Goal: Transaction & Acquisition: Complete application form

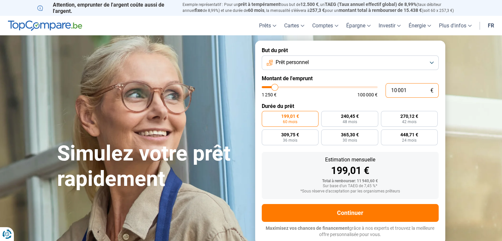
drag, startPoint x: 412, startPoint y: 91, endPoint x: 361, endPoint y: 85, distance: 52.2
click at [361, 85] on div "10 001 € 1 250 € 100 000 €" at bounding box center [350, 90] width 177 height 15
type input "10000"
radio input "true"
type input "6"
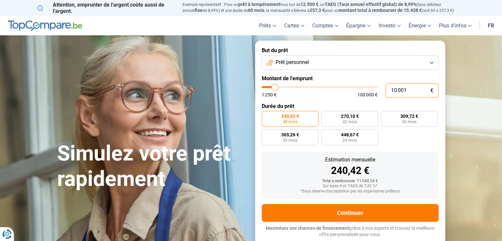
type input "1250"
type input "65"
type input "1250"
type input "650"
type input "1250"
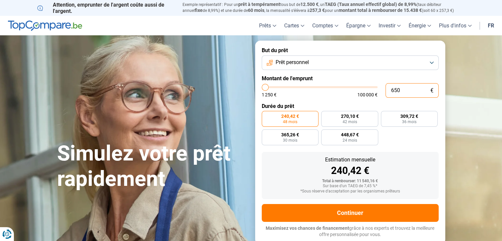
type input "6 500"
type input "6500"
radio input "true"
type input "6 500"
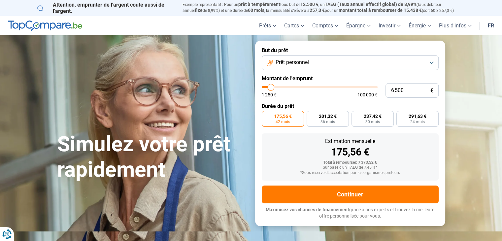
drag, startPoint x: 366, startPoint y: 70, endPoint x: 367, endPoint y: 65, distance: 5.4
click at [366, 70] on form "But du prêt Prêt personnel Montant de l'emprunt 6 500 € 1 250 € 100 000 € Durée…" at bounding box center [350, 133] width 190 height 185
click at [345, 120] on label "201,32 € 36 mois" at bounding box center [328, 119] width 42 height 16
click at [311, 115] on input "201,32 € 36 mois" at bounding box center [309, 113] width 4 height 4
radio input "true"
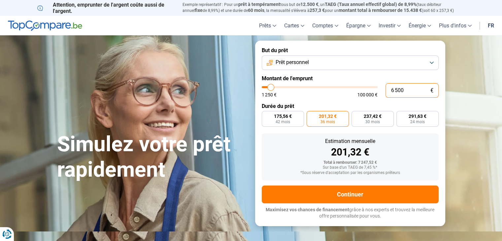
drag, startPoint x: 419, startPoint y: 94, endPoint x: 367, endPoint y: 86, distance: 52.2
click at [367, 88] on div "6 500 € 1 250 € 100 000 €" at bounding box center [350, 90] width 177 height 15
type input "5"
type input "1250"
type input "55"
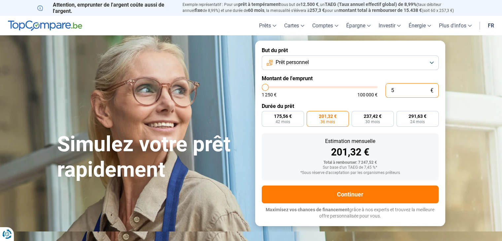
type input "1250"
type input "550"
type input "1250"
type input "5 500"
type input "5500"
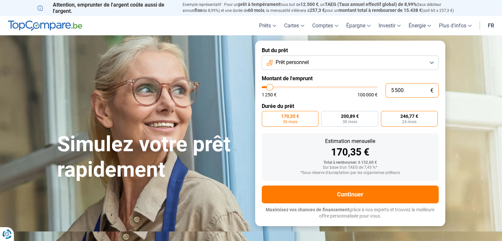
type input "5 500"
click at [390, 119] on label "246,77 € 24 mois" at bounding box center [409, 119] width 57 height 16
click at [385, 115] on input "246,77 € 24 mois" at bounding box center [383, 113] width 4 height 4
radio input "true"
drag, startPoint x: 395, startPoint y: 91, endPoint x: 408, endPoint y: 91, distance: 12.9
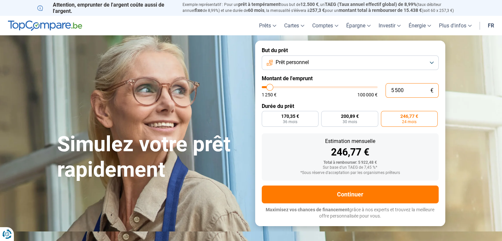
click at [408, 91] on input "5 500" at bounding box center [412, 90] width 53 height 15
type input "5"
type input "1250"
type input "0"
type input "1250"
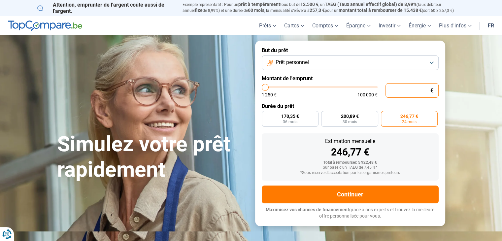
type input "6"
type input "1250"
type input "60"
type input "1250"
type input "600"
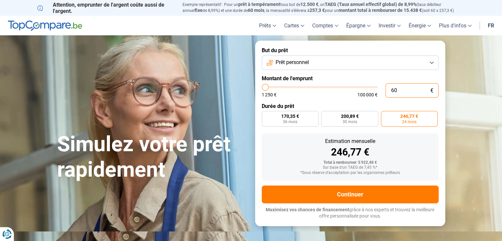
type input "1250"
type input "6 000"
type input "6000"
type input "6 000"
radio input "false"
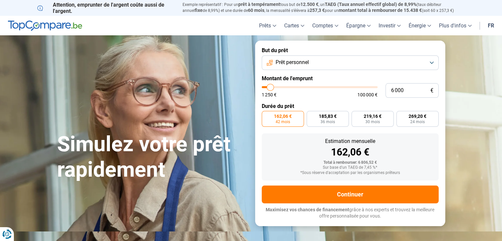
click at [378, 80] on label "Montant de l'emprunt" at bounding box center [350, 78] width 177 height 6
click at [343, 119] on label "185,83 € 36 mois" at bounding box center [328, 119] width 42 height 16
click at [311, 115] on input "185,83 € 36 mois" at bounding box center [309, 113] width 4 height 4
radio input "true"
click at [340, 74] on form "But du prêt Prêt personnel Montant de l'emprunt 6 000 € 1 250 € 100 000 € Durée…" at bounding box center [350, 133] width 190 height 185
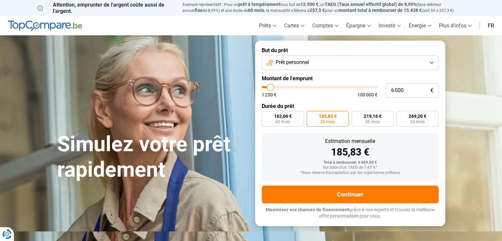
click at [337, 66] on button "Prêt personnel" at bounding box center [350, 62] width 177 height 15
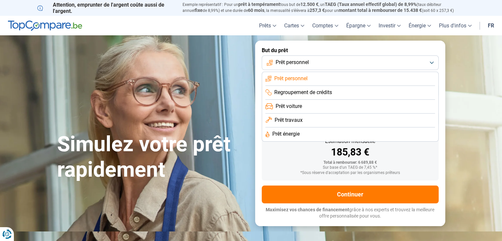
click at [332, 90] on span "Regroupement de crédits" at bounding box center [303, 92] width 58 height 7
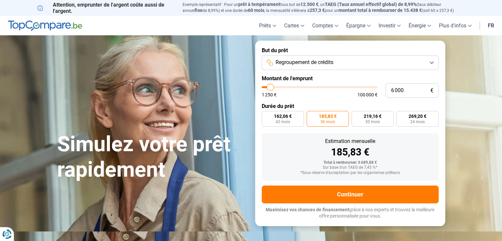
type input "5 500"
type input "5500"
type input "6 000"
type input "6000"
type input "7 000"
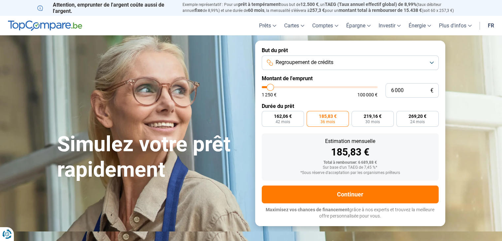
type input "7000"
type input "8 000"
type input "8000"
type input "9 000"
type input "9000"
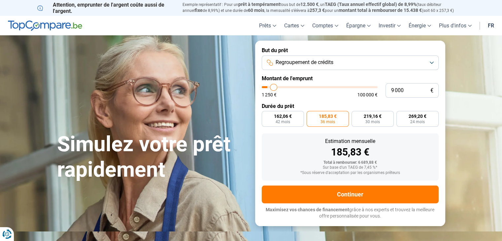
type input "9 500"
type input "9500"
type input "9 750"
type input "9750"
type input "10 000"
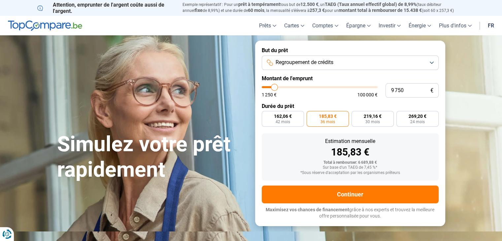
type input "10000"
type input "10 500"
type input "10500"
type input "10 750"
type input "10750"
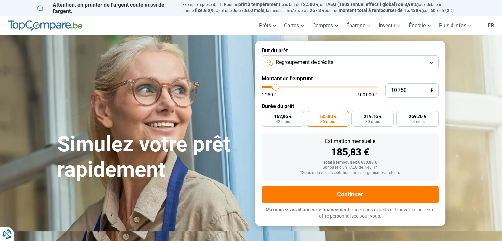
type input "11 250"
type input "11250"
type input "11 500"
type input "11500"
type input "12 000"
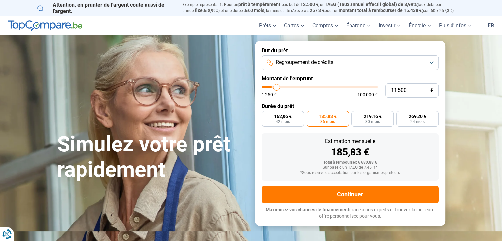
type input "12000"
type input "12 250"
type input "12250"
type input "12 500"
type input "12500"
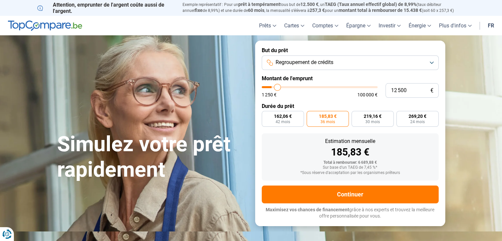
type input "13 250"
type input "13250"
type input "14 000"
type input "14000"
type input "15 000"
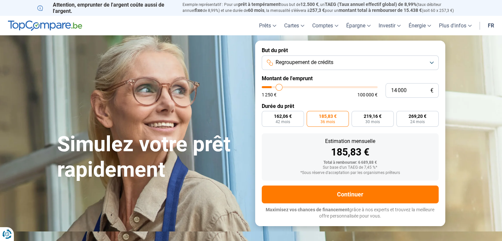
type input "15000"
type input "16 500"
type input "16500"
type input "18 250"
type input "18250"
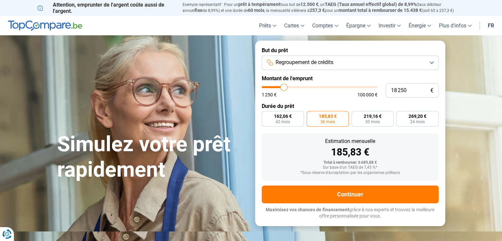
type input "20 000"
type input "20000"
type input "22 250"
type input "22250"
type input "23 750"
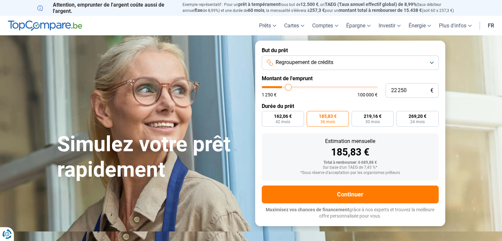
type input "23750"
type input "24 750"
type input "24750"
type input "25 000"
type input "25000"
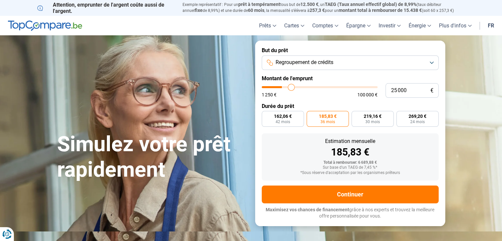
type input "25 250"
type input "25250"
type input "25 500"
type input "25500"
type input "26 000"
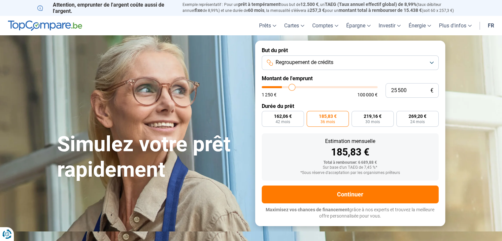
type input "26000"
type input "26 500"
type input "26500"
type input "27 000"
type input "27000"
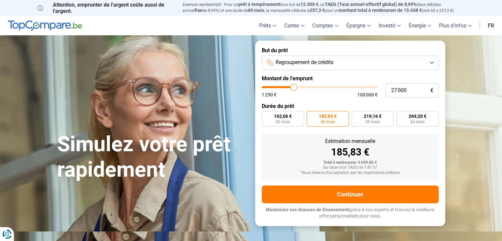
type input "27 500"
type input "27500"
type input "27 750"
type input "27750"
type input "27 500"
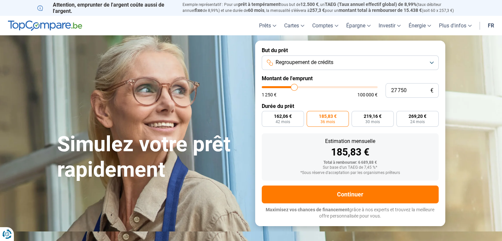
type input "27500"
type input "26 750"
type input "26750"
type input "26 500"
type input "26500"
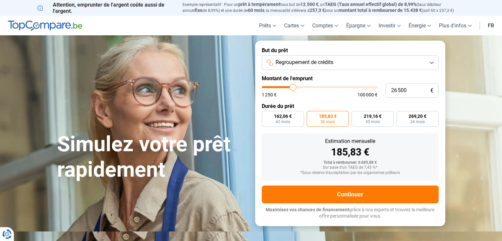
type input "26 250"
type input "26250"
type input "25 500"
type input "25500"
type input "25 000"
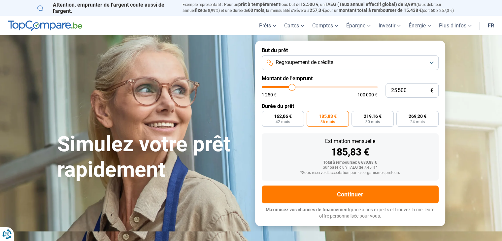
type input "25000"
type input "23 500"
type input "23500"
type input "21 750"
type input "21750"
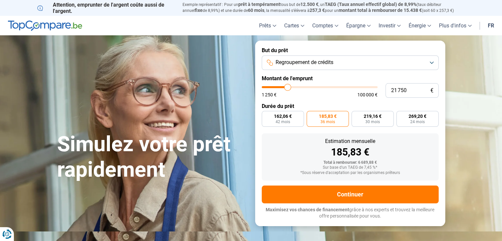
type input "19 500"
type input "19500"
type input "17 500"
type input "17500"
type input "15 500"
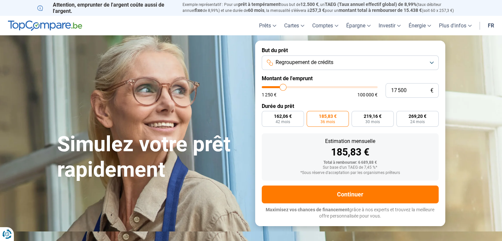
type input "15500"
type input "14 000"
type input "14000"
type input "13 000"
type input "13000"
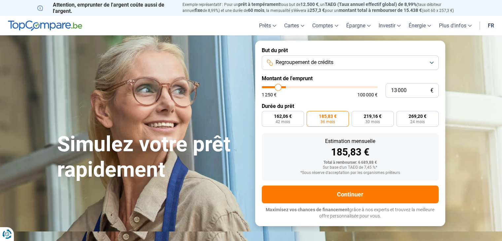
type input "12 500"
type input "12500"
type input "12 250"
type input "12250"
type input "11 750"
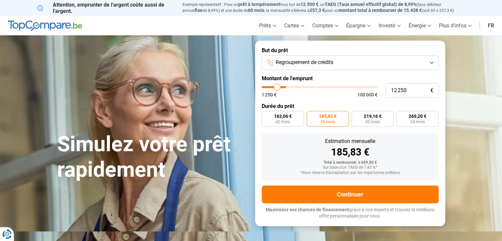
type input "11750"
type input "11 250"
type input "11250"
type input "10 750"
type input "10750"
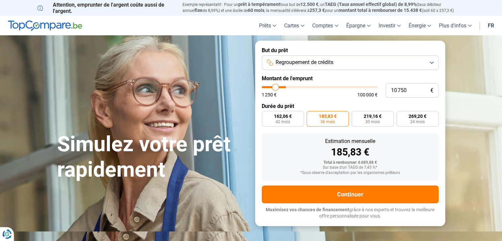
type input "10 000"
type input "10000"
type input "9 250"
type input "9250"
type input "8 500"
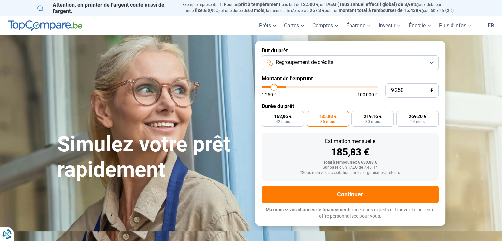
type input "8500"
type input "7 750"
type input "7750"
type input "6 750"
type input "6750"
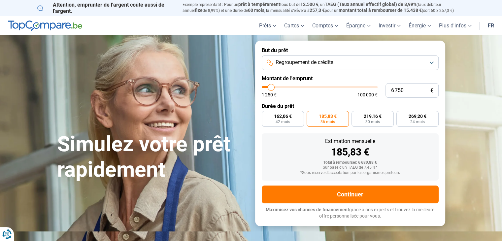
type input "5 750"
type input "5750"
type input "4 500"
type input "4500"
type input "3 250"
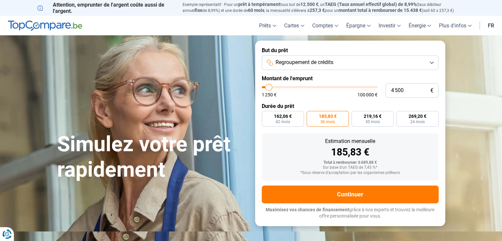
type input "3250"
type input "1 750"
type input "1750"
type input "1 250"
drag, startPoint x: 269, startPoint y: 88, endPoint x: 263, endPoint y: 88, distance: 6.0
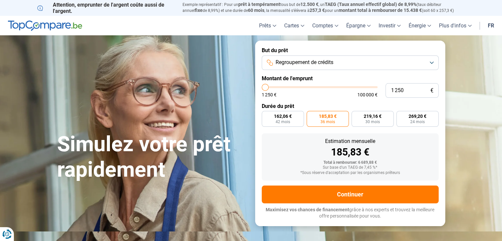
type input "1250"
click at [263, 88] on input "range" at bounding box center [320, 87] width 116 height 2
radio input "true"
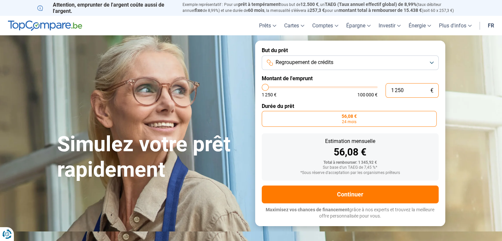
drag, startPoint x: 410, startPoint y: 96, endPoint x: 358, endPoint y: 91, distance: 52.0
click at [358, 91] on div "1 250 € 1 250 € 100 000 €" at bounding box center [350, 90] width 177 height 15
type input "6"
type input "1250"
type input "1 250"
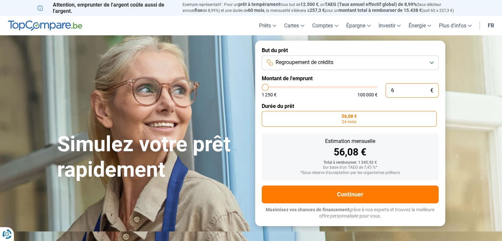
type input "1250"
drag, startPoint x: 409, startPoint y: 94, endPoint x: 376, endPoint y: 89, distance: 32.5
click at [376, 89] on div "1 250 € 1 250 € 100 000 €" at bounding box center [350, 90] width 177 height 15
type input "6"
type input "1250"
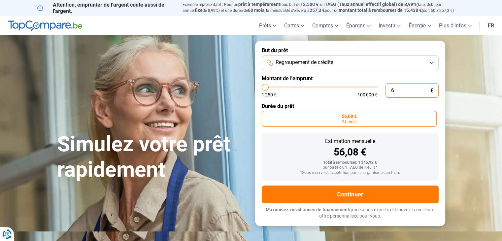
type input "60"
type input "1250"
type input "600"
type input "1250"
type input "6 000"
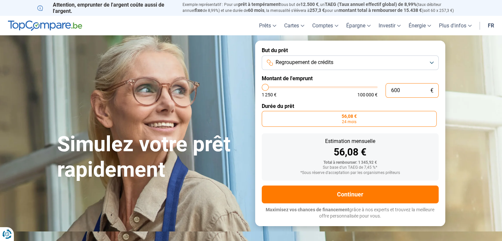
type input "6000"
type input "6 000"
radio input "false"
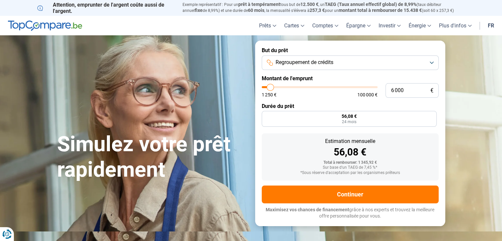
click at [363, 102] on form "But du prêt Regroupement de crédits Montant de l'emprunt 6 000 € 1 250 € 100 00…" at bounding box center [350, 133] width 190 height 185
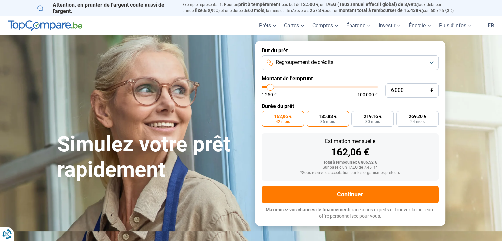
click at [345, 122] on label "185,83 € 36 mois" at bounding box center [328, 119] width 42 height 16
click at [311, 115] on input "185,83 € 36 mois" at bounding box center [309, 113] width 4 height 4
radio input "true"
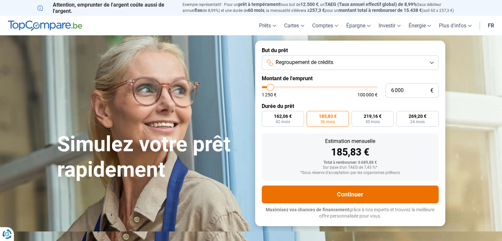
click at [407, 196] on button "Continuer" at bounding box center [350, 195] width 177 height 18
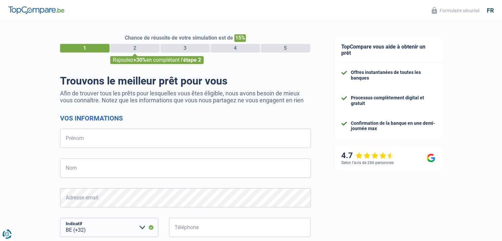
select select "32"
drag, startPoint x: 278, startPoint y: 132, endPoint x: 282, endPoint y: 130, distance: 4.5
click at [278, 132] on input "Prénom" at bounding box center [185, 138] width 251 height 19
type input "laetitia"
type input "slowack"
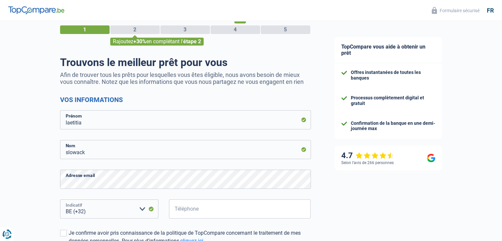
scroll to position [118, 0]
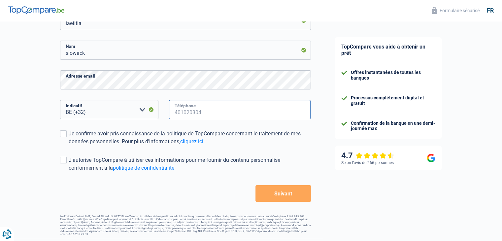
click at [285, 110] on input "Téléphone" at bounding box center [240, 109] width 142 height 19
type input "472675483"
click at [63, 161] on span at bounding box center [63, 160] width 7 height 7
click at [69, 172] on input "J'autorise TopCompare à utiliser ces informations pour me fournir du contenu pe…" at bounding box center [69, 172] width 0 height 0
click at [65, 138] on label "Je confirme avoir pris connaissance de la politique de TopCompare concernant le…" at bounding box center [185, 138] width 251 height 16
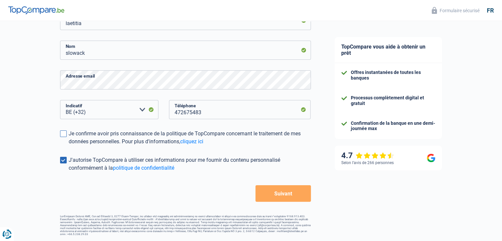
click at [69, 146] on input "Je confirme avoir pris connaissance de la politique de TopCompare concernant le…" at bounding box center [69, 146] width 0 height 0
click at [262, 197] on button "Suivant" at bounding box center [283, 193] width 55 height 17
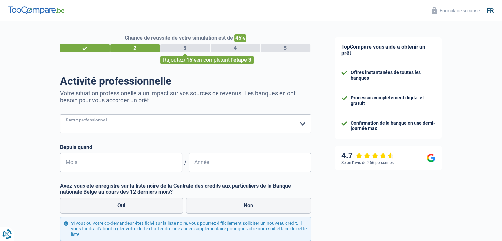
click at [147, 125] on select "Ouvrier Employé privé Employé public Invalide Indépendant Pensionné Chômeur Mut…" at bounding box center [185, 123] width 251 height 19
select select "privateEmployee"
click at [60, 115] on select "Ouvrier Employé privé Employé public Invalide Indépendant Pensionné Chômeur Mut…" at bounding box center [185, 123] width 251 height 19
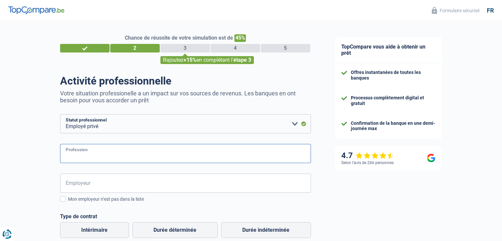
click at [108, 155] on input "Profession" at bounding box center [185, 153] width 251 height 19
type input "secretaire"
click at [104, 176] on input "CHIREC" at bounding box center [185, 183] width 251 height 19
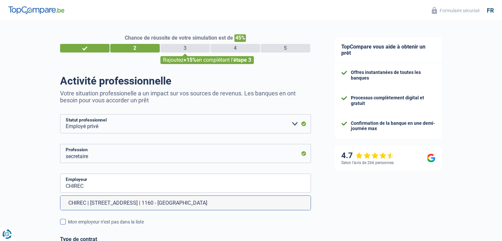
click at [122, 202] on li "CHIREC | Boulevard du Triomphe, 201 | 1160 - Auderghem" at bounding box center [185, 203] width 250 height 14
type input "CHIREC | Boulevard du Triomphe, 201 | 1160 - Auderghem"
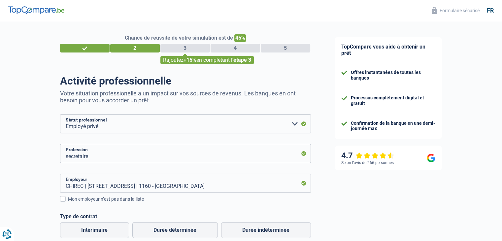
click at [26, 178] on div "Chance de réussite de votre simulation est de 45% 1 2 3 4 5 Rajoutez +15% en co…" at bounding box center [161, 215] width 323 height 394
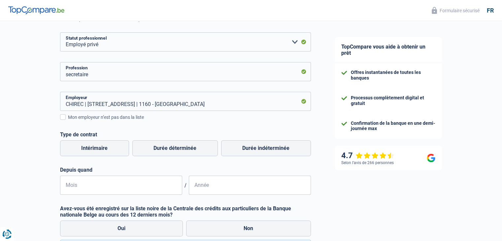
scroll to position [99, 0]
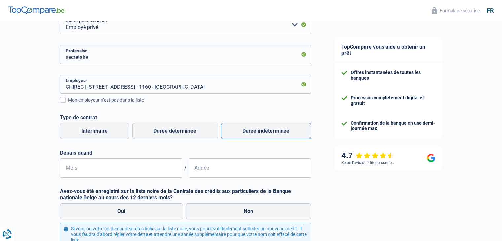
click at [248, 136] on label "Durée indéterminée" at bounding box center [266, 131] width 90 height 16
click at [248, 136] on input "Durée indéterminée" at bounding box center [266, 131] width 90 height 16
radio input "true"
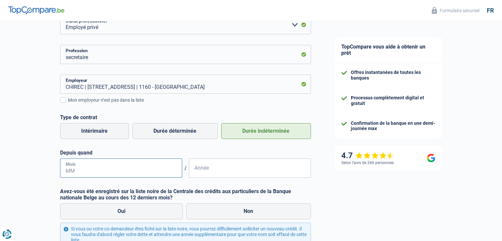
click at [120, 171] on input "Mois" at bounding box center [121, 168] width 122 height 19
type input "02"
type input "2022"
click at [204, 207] on label "Non" at bounding box center [248, 211] width 125 height 16
click at [204, 207] on input "Non" at bounding box center [248, 211] width 125 height 16
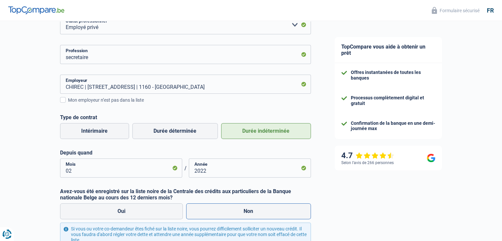
radio input "true"
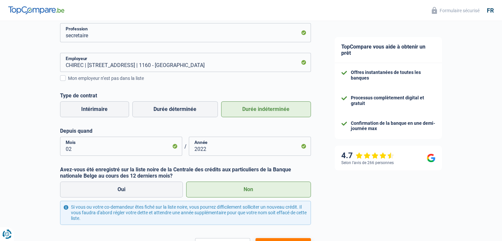
scroll to position [174, 0]
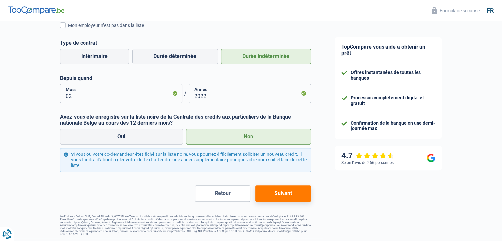
click at [264, 195] on button "Suivant" at bounding box center [283, 193] width 55 height 17
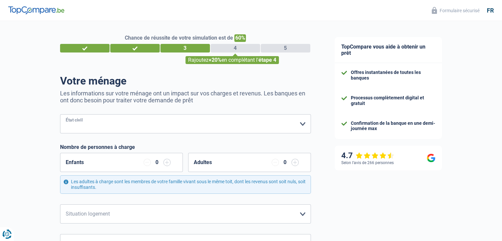
click at [218, 120] on select "Célibataire Marié(e) Cohabitant(e) légal(e) Divorcé(e) Veuf(ve) Séparé (de fait…" at bounding box center [185, 123] width 251 height 19
select select "single"
click at [60, 115] on select "Célibataire Marié(e) Cohabitant(e) légal(e) Divorcé(e) Veuf(ve) Séparé (de fait…" at bounding box center [185, 123] width 251 height 19
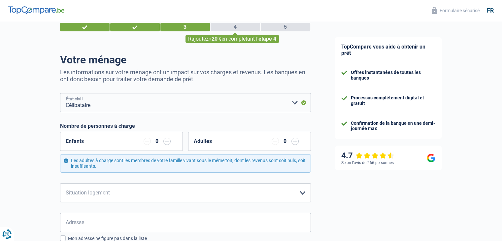
scroll to position [33, 0]
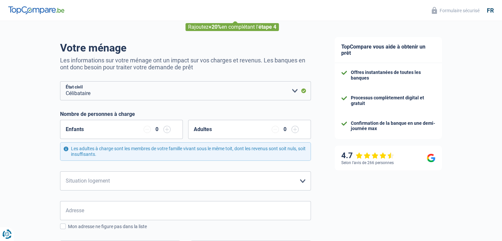
click at [171, 134] on div "Enfants 0" at bounding box center [121, 129] width 123 height 19
click at [165, 131] on input "button" at bounding box center [166, 129] width 7 height 7
click at [192, 181] on select "Locataire Propriétaire avec prêt hypothécaire Propriétaire sans prêt hypothécai…" at bounding box center [185, 180] width 251 height 19
select select "rents"
click at [60, 171] on select "Locataire Propriétaire avec prêt hypothécaire Propriétaire sans prêt hypothécai…" at bounding box center [185, 180] width 251 height 19
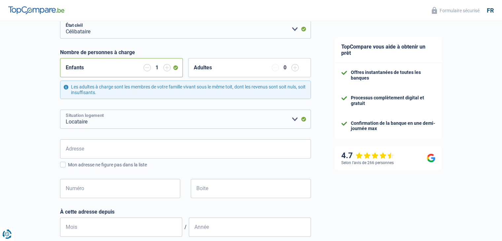
scroll to position [99, 0]
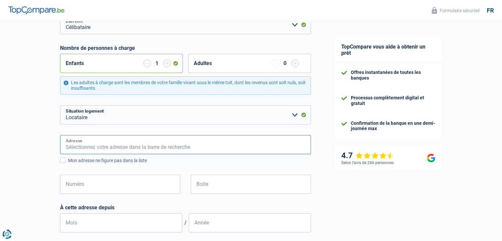
click at [186, 147] on input "Adresse" at bounding box center [185, 144] width 251 height 19
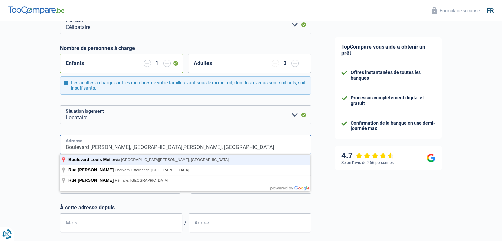
type input "Boulevard Louis Mettewie, Molenbeek-Saint-Jean, Belgique"
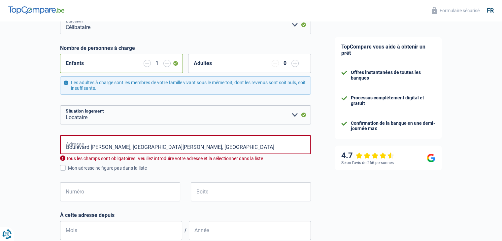
select select "BE"
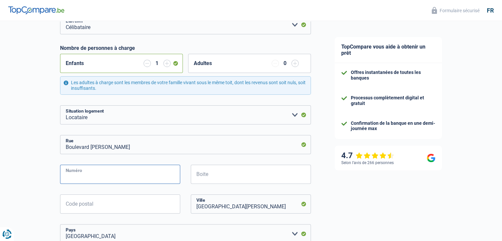
click at [157, 174] on input "Numéro" at bounding box center [120, 174] width 120 height 19
type input "86"
type input "14"
type input "1080"
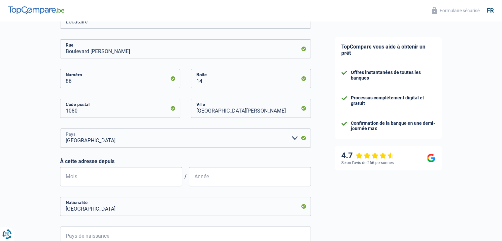
scroll to position [267, 0]
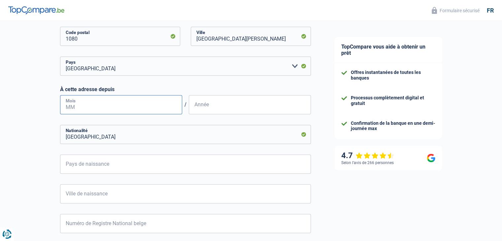
click at [152, 106] on input "Mois" at bounding box center [121, 104] width 122 height 19
type input "11"
type input "2022"
click at [154, 166] on input "Pays de naissance" at bounding box center [185, 164] width 251 height 19
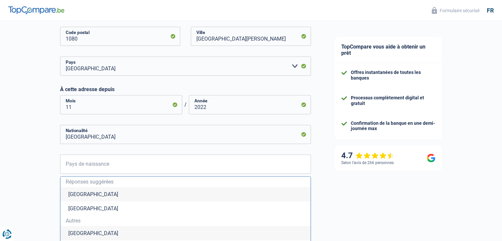
click at [145, 192] on li "Belgique" at bounding box center [185, 194] width 250 height 14
type input "Belgique"
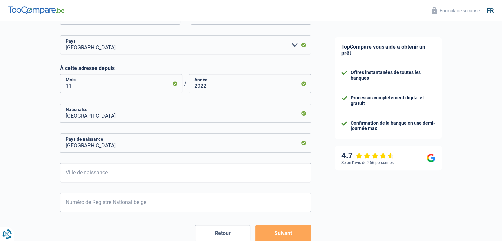
scroll to position [300, 0]
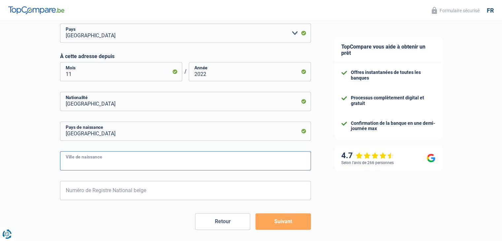
click at [145, 168] on input "Ville de naissance" at bounding box center [185, 160] width 251 height 19
type input "bruxelles"
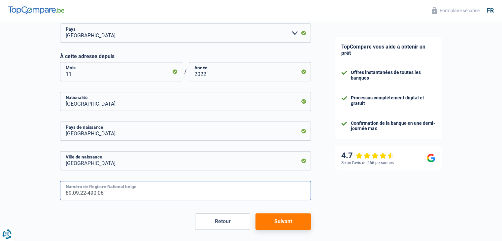
type input "89.09.22-490.06"
click at [281, 223] on button "Suivant" at bounding box center [283, 221] width 55 height 17
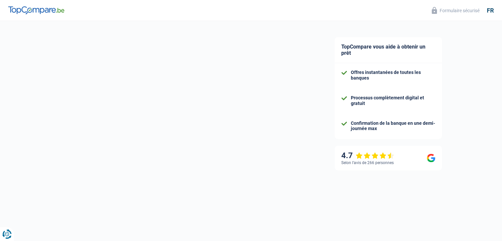
select select "familyAllowances"
select select "netSalary"
select select "mealVouchers"
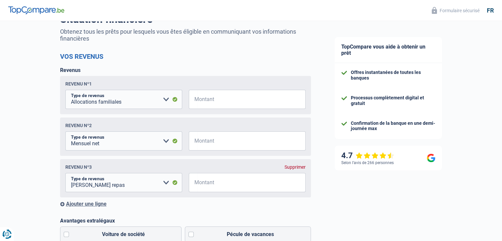
scroll to position [66, 0]
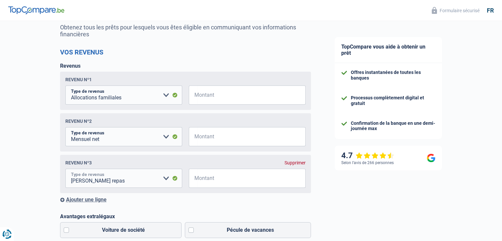
click at [174, 183] on select "Allocation d'handicap Allocations chômage Allocations familiales Chèques repas …" at bounding box center [123, 178] width 117 height 19
click at [204, 96] on input "Montant" at bounding box center [251, 95] width 109 height 19
type input "174"
click at [204, 141] on input "Montant" at bounding box center [251, 136] width 109 height 19
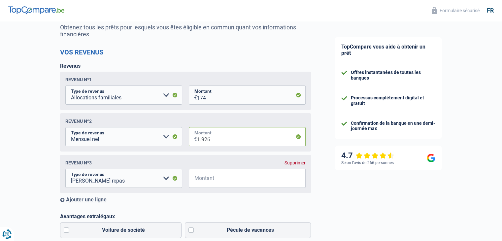
type input "1.926"
click at [158, 179] on select "Allocation d'handicap Allocations chômage Allocations familiales Chèques repas …" at bounding box center [123, 178] width 117 height 19
select select "other"
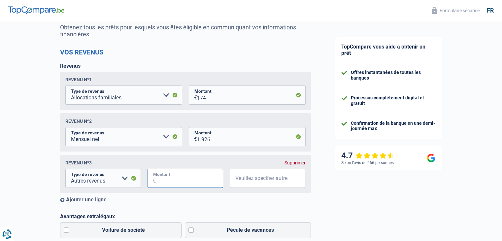
click at [174, 182] on input "Montant" at bounding box center [189, 178] width 67 height 19
type input "145"
click at [274, 180] on input "Veuillez spécifier autre" at bounding box center [268, 178] width 76 height 19
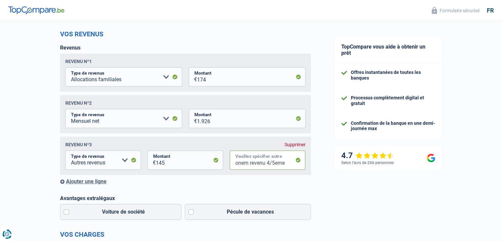
scroll to position [99, 0]
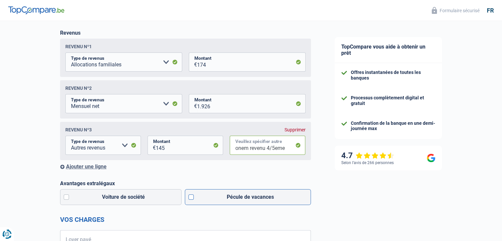
type input "onem revenu 4/5eme"
click at [198, 198] on label "Pécule de vacances" at bounding box center [248, 197] width 126 height 16
click at [198, 198] on input "Pécule de vacances" at bounding box center [248, 197] width 126 height 16
checkbox input "true"
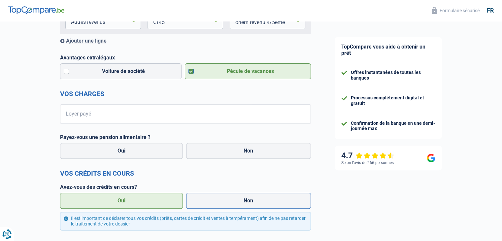
scroll to position [231, 0]
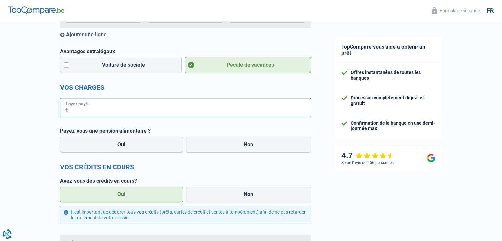
click at [174, 110] on input "Loyer payé" at bounding box center [189, 107] width 243 height 19
click at [210, 147] on label "Non" at bounding box center [248, 145] width 125 height 16
click at [210, 147] on input "Non" at bounding box center [248, 145] width 125 height 16
radio input "true"
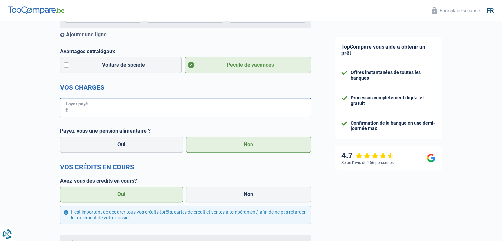
click at [212, 111] on input "Loyer payé" at bounding box center [189, 107] width 243 height 19
type input "9"
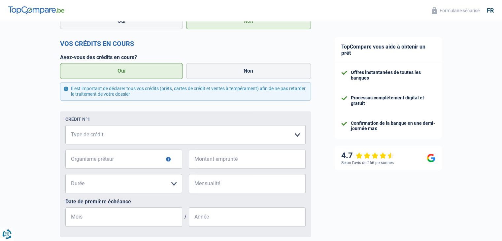
scroll to position [363, 0]
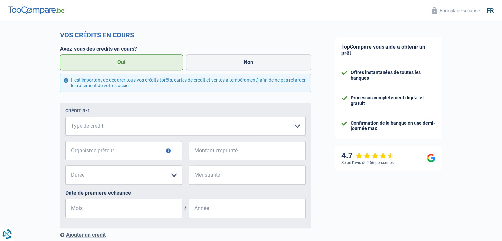
type input "1.135"
click at [214, 127] on select "Carte ou ouverture de crédit Prêt hypothécaire Vente à tempérament Prêt à tempé…" at bounding box center [185, 126] width 240 height 19
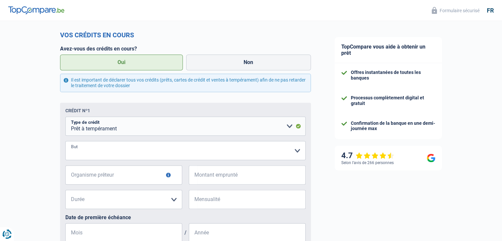
click at [153, 151] on select "Confort maison: meubles, textile, peinture, électroménager, outillage non-profe…" at bounding box center [185, 150] width 240 height 19
click at [24, 115] on div "Chance de réussite de votre simulation est de 80% 1 2 3 4 5 Rajoutez +10% en co…" at bounding box center [161, 42] width 323 height 774
click at [89, 123] on select "Carte ou ouverture de crédit Prêt hypothécaire Vente à tempérament Prêt à tempé…" at bounding box center [185, 126] width 240 height 19
select select "creditConsolidation"
click at [65, 118] on select "Carte ou ouverture de crédit Prêt hypothécaire Vente à tempérament Prêt à tempé…" at bounding box center [185, 126] width 240 height 19
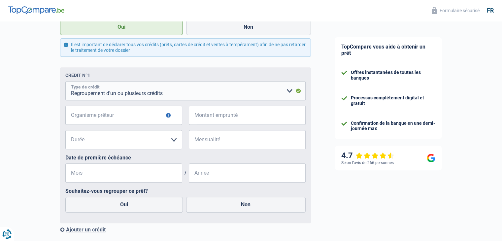
scroll to position [396, 0]
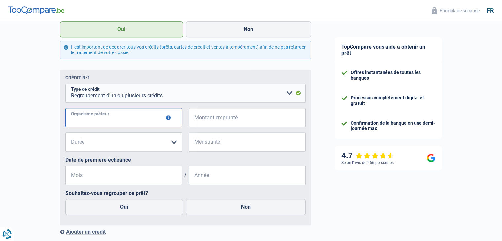
click at [121, 121] on input "Organisme prêteur" at bounding box center [123, 117] width 117 height 19
type input "beobank"
type input "2.500"
click at [203, 143] on input "Mensualité" at bounding box center [251, 141] width 109 height 19
type input "104"
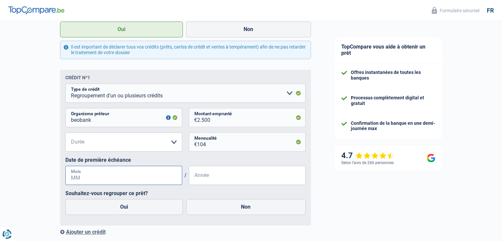
click at [145, 175] on input "Mois" at bounding box center [123, 175] width 117 height 19
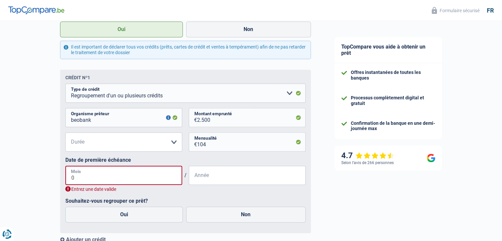
type input "08"
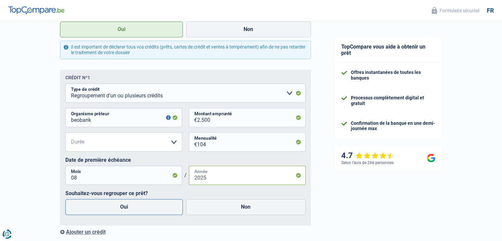
type input "2025"
click at [148, 208] on label "Oui" at bounding box center [124, 207] width 118 height 16
click at [148, 208] on input "Oui" at bounding box center [124, 207] width 118 height 16
radio input "true"
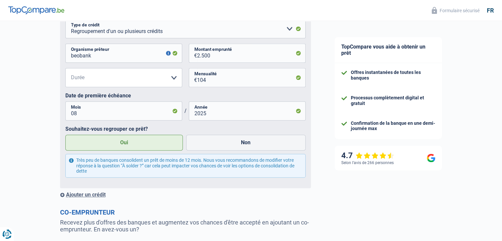
scroll to position [462, 0]
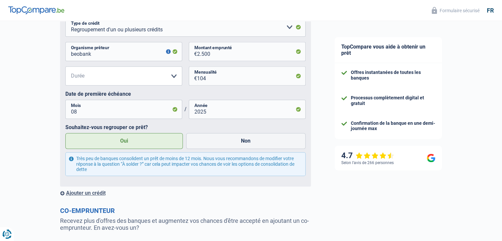
click at [94, 196] on div "Ajouter un crédit" at bounding box center [185, 193] width 251 height 6
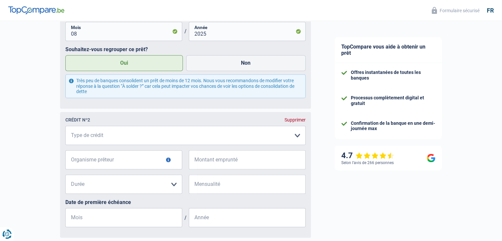
scroll to position [561, 0]
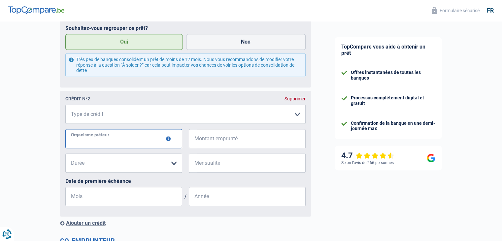
click at [107, 142] on input "Organisme prêteur" at bounding box center [123, 138] width 117 height 19
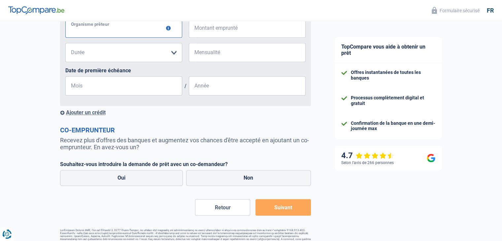
scroll to position [688, 0]
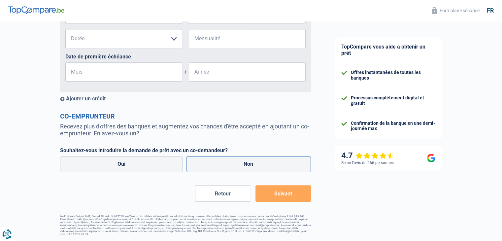
click at [208, 162] on label "Non" at bounding box center [248, 164] width 125 height 16
click at [208, 162] on input "Non" at bounding box center [248, 164] width 125 height 16
radio input "true"
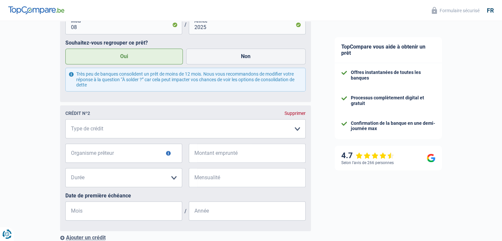
scroll to position [556, 0]
